Goal: Task Accomplishment & Management: Use online tool/utility

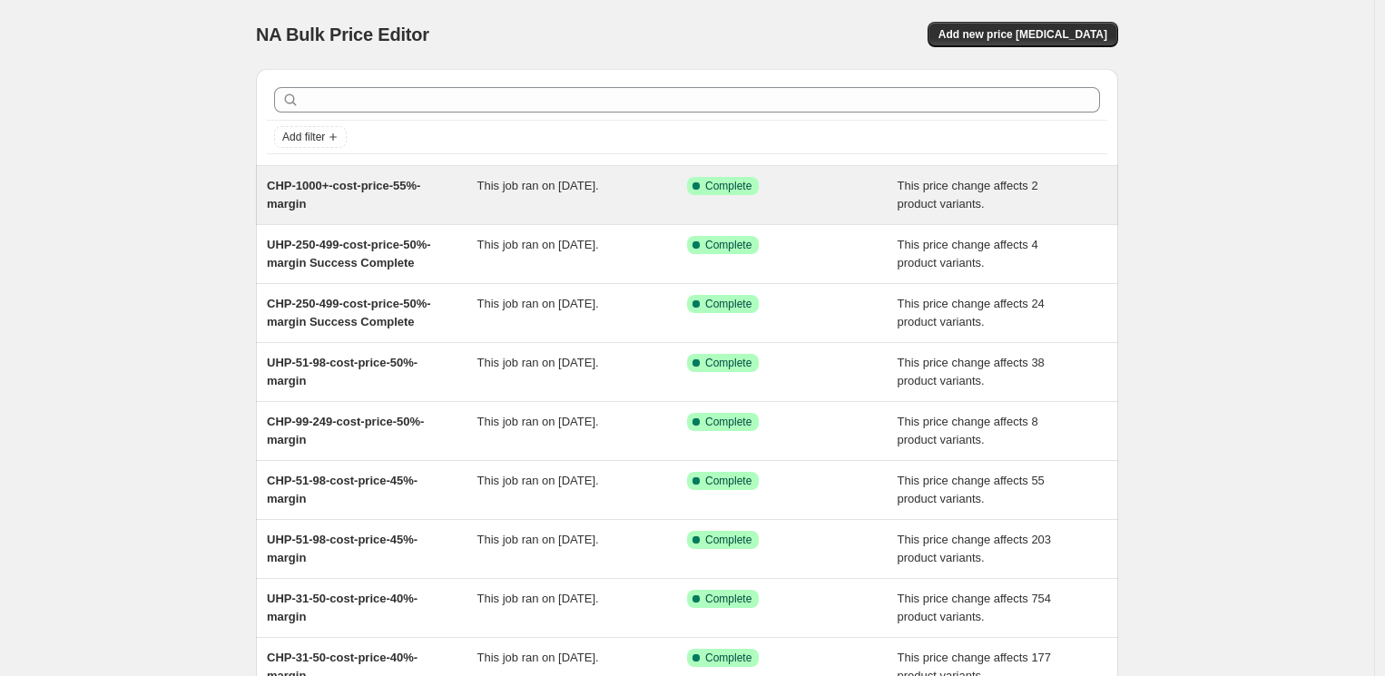
click at [360, 185] on span "CHP-1000+-cost-price-55%-margin" at bounding box center [343, 195] width 153 height 32
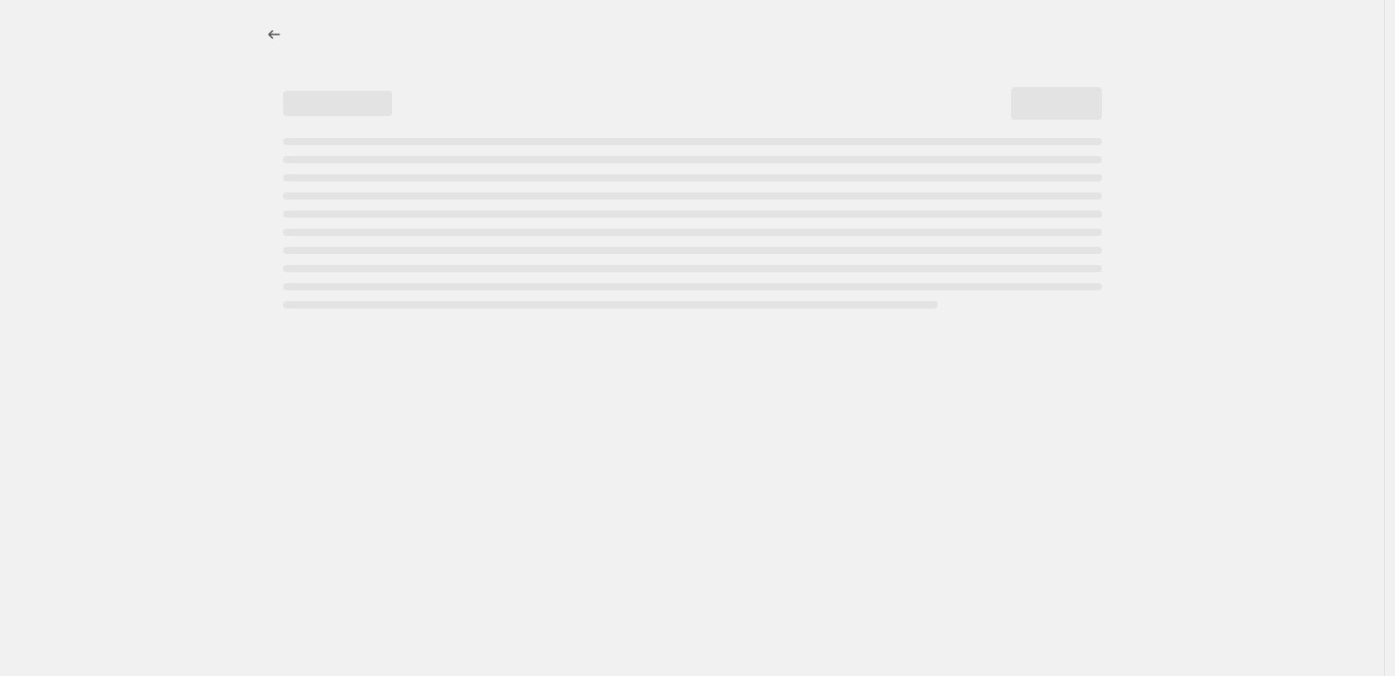
select select "margin"
select select "no_change"
select select "vendor"
select select "tag"
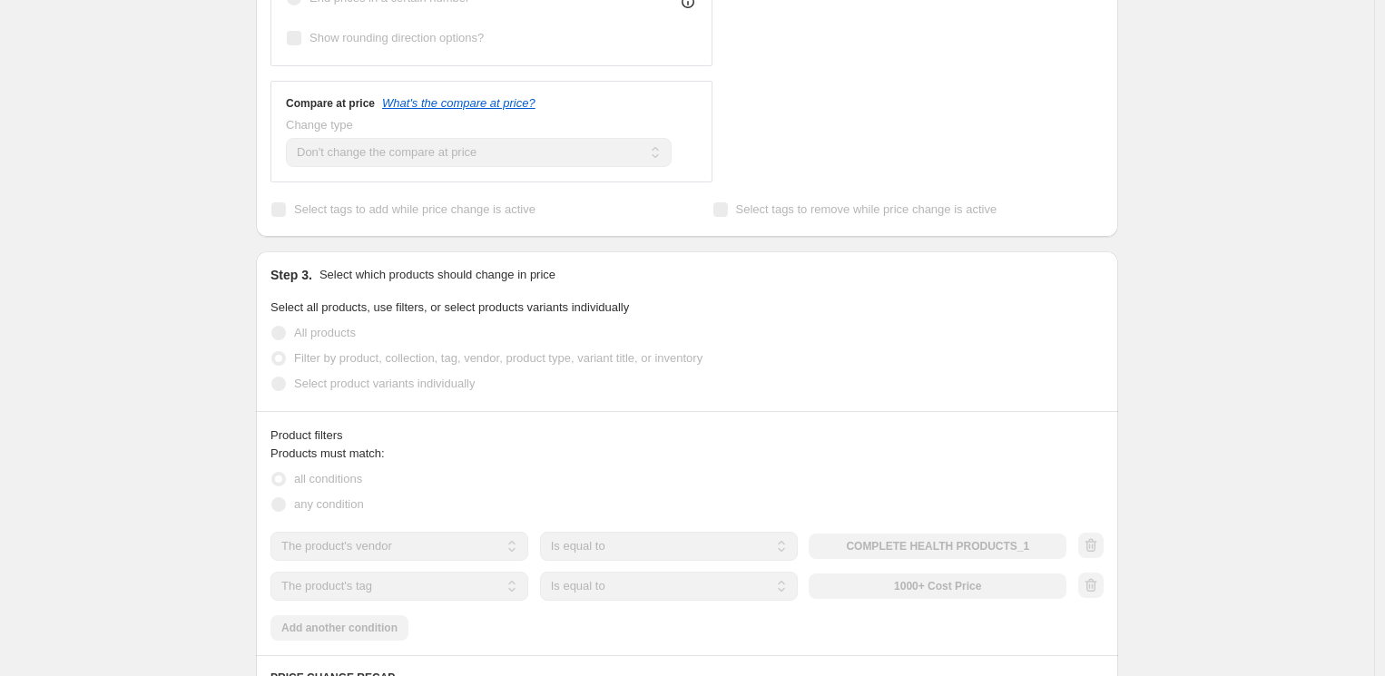
scroll to position [806, 0]
